Goal: Task Accomplishment & Management: Manage account settings

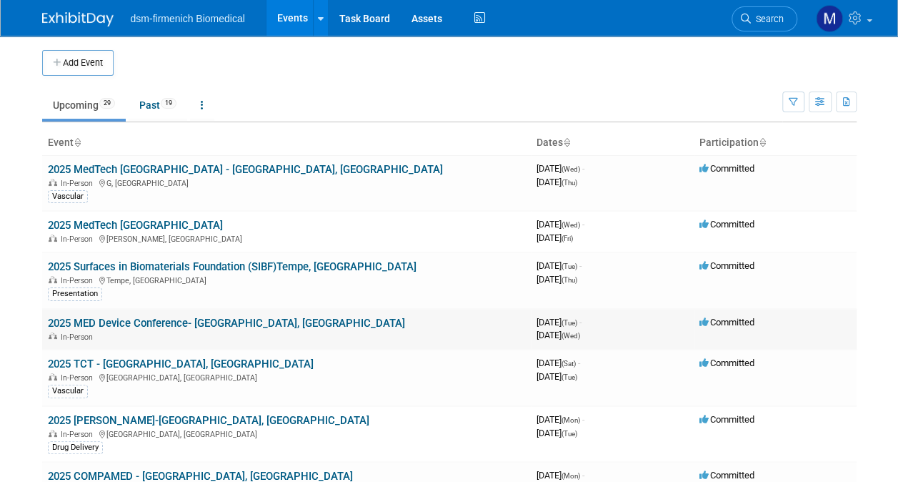
click at [152, 322] on link "2025 MED Device Conference- [GEOGRAPHIC_DATA], [GEOGRAPHIC_DATA]" at bounding box center [226, 323] width 357 height 13
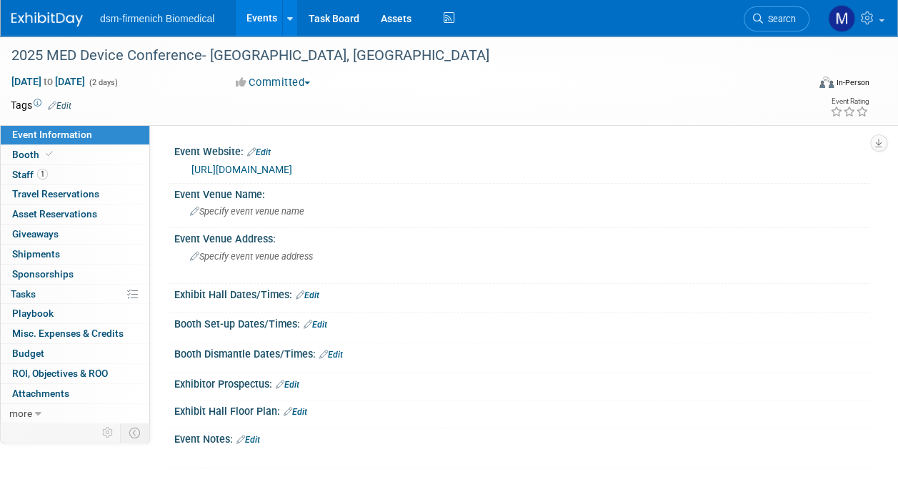
click at [310, 82] on span "button" at bounding box center [307, 82] width 6 height 3
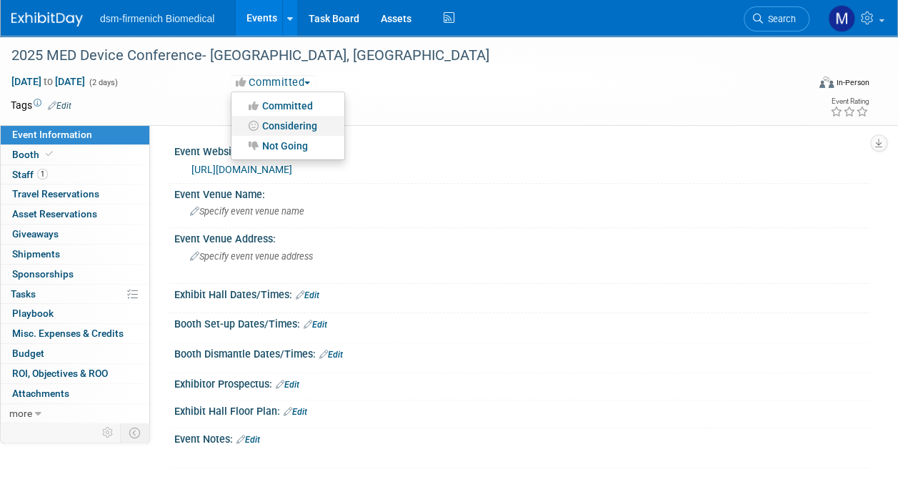
click at [299, 121] on link "Considering" at bounding box center [288, 126] width 113 height 20
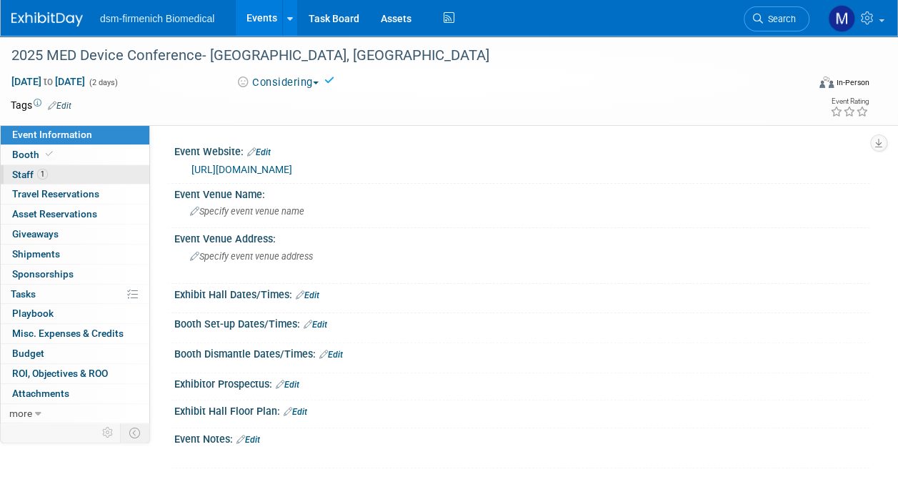
click at [24, 167] on link "1 Staff 1" at bounding box center [75, 174] width 149 height 19
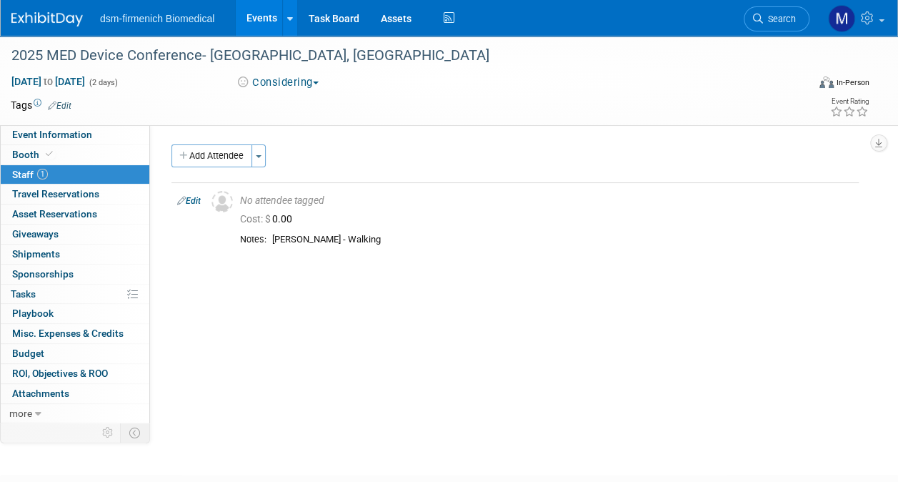
click at [318, 83] on span "button" at bounding box center [316, 82] width 6 height 3
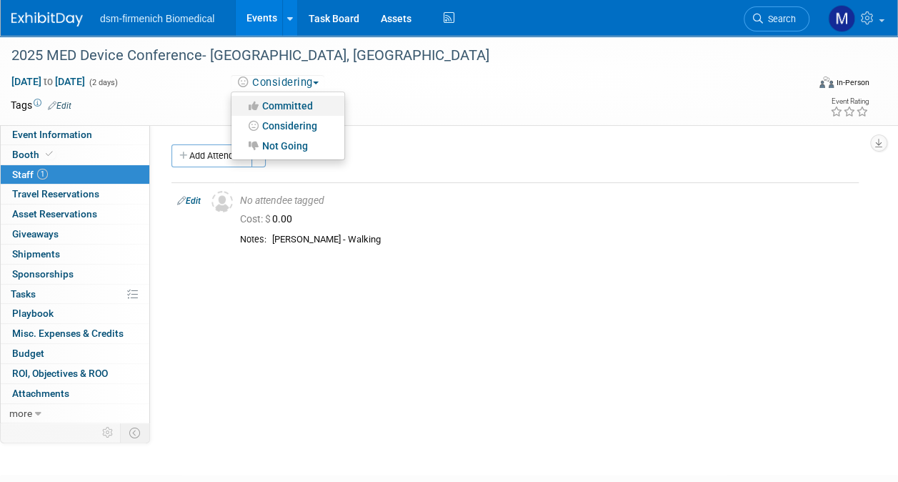
click at [289, 106] on link "Committed" at bounding box center [288, 106] width 113 height 20
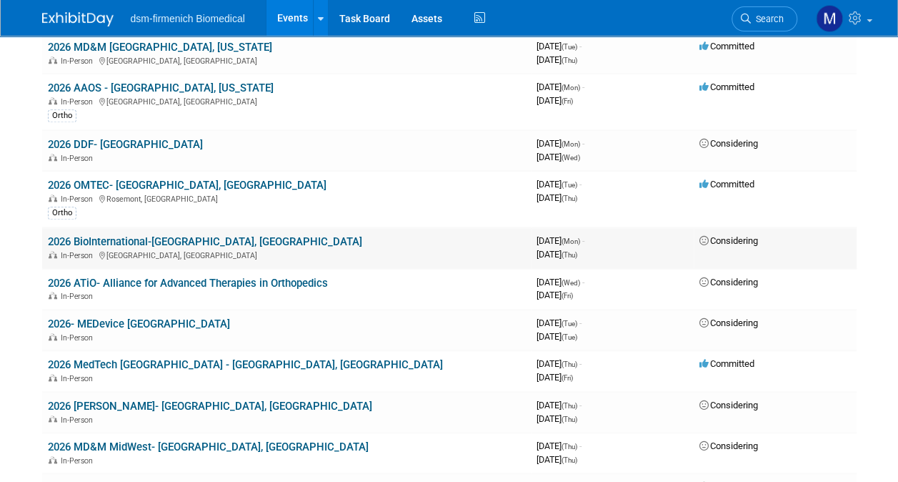
scroll to position [572, 0]
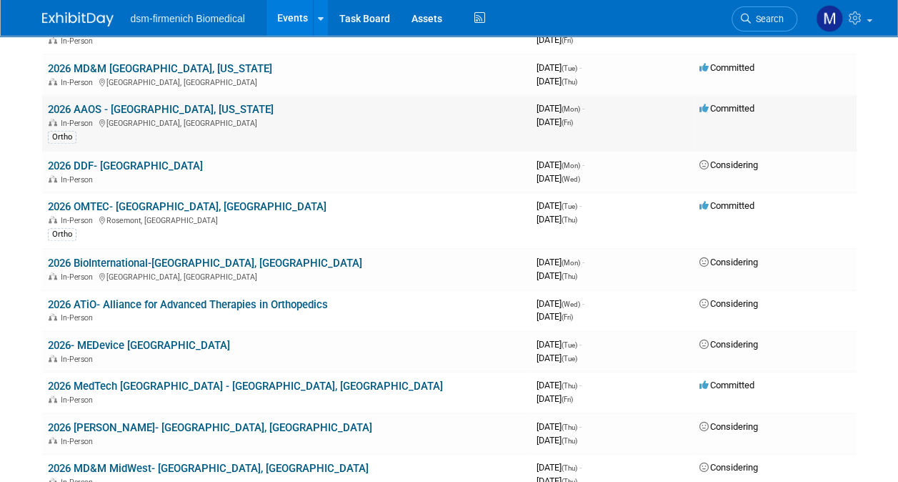
click at [96, 111] on link "2026 AAOS - [GEOGRAPHIC_DATA], [US_STATE]" at bounding box center [161, 109] width 226 height 13
